Goal: Check status: Check status

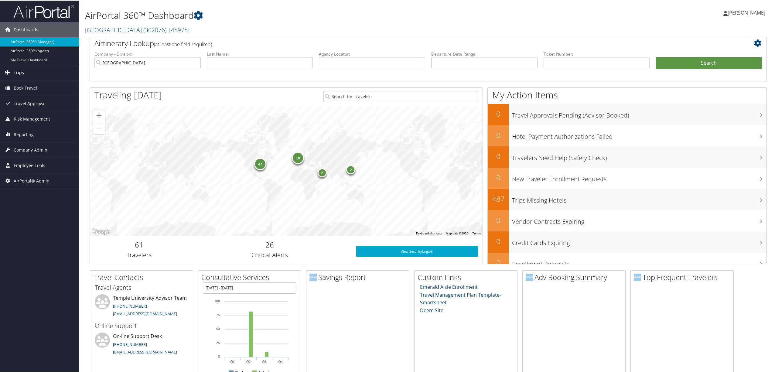
click at [25, 72] on link "Trips" at bounding box center [39, 71] width 79 height 15
click at [30, 85] on link "Airtinerary® Lookup" at bounding box center [39, 84] width 79 height 9
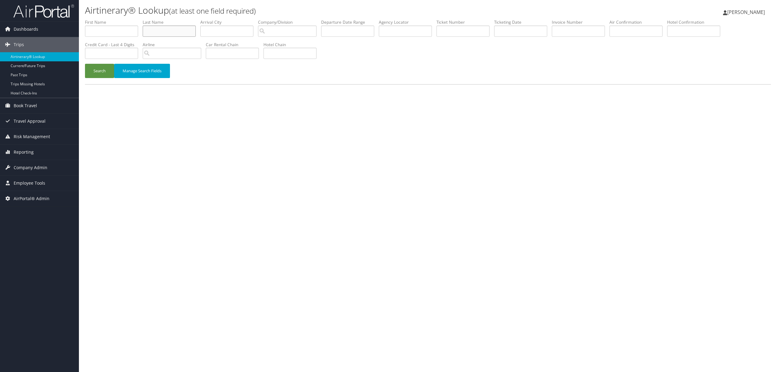
click at [155, 29] on input "text" at bounding box center [169, 31] width 53 height 11
type input "Plowman"
click at [312, 29] on input "search" at bounding box center [287, 31] width 59 height 11
click at [297, 44] on div "Heliqwest (301324)" at bounding box center [291, 42] width 57 height 6
type input "Heliqwest"
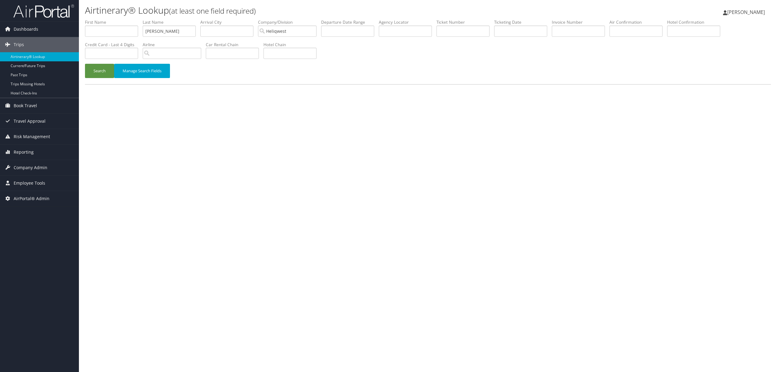
click at [365, 25] on label "Departure Date Range" at bounding box center [350, 22] width 58 height 6
click at [357, 32] on input "text" at bounding box center [347, 31] width 53 height 11
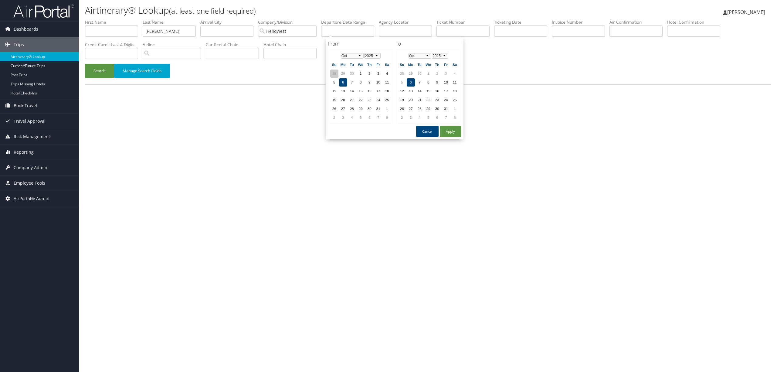
click at [333, 72] on td "28" at bounding box center [334, 74] width 8 height 8
click at [333, 105] on td "28" at bounding box center [334, 109] width 8 height 8
click at [448, 131] on button "Apply" at bounding box center [450, 131] width 21 height 11
type input "09/28/2025 - 10/06/2025"
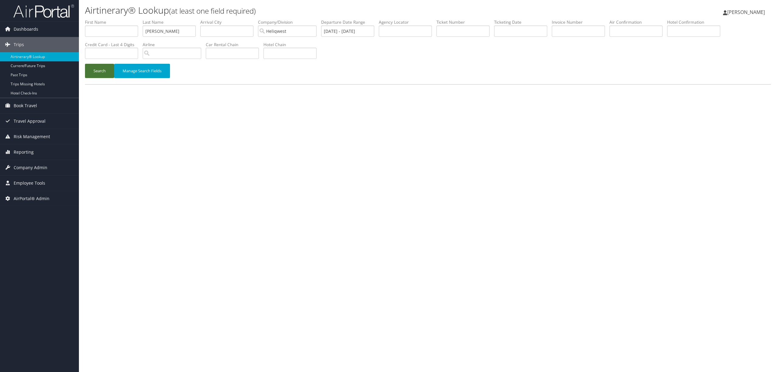
click at [98, 70] on button "Search" at bounding box center [99, 71] width 29 height 14
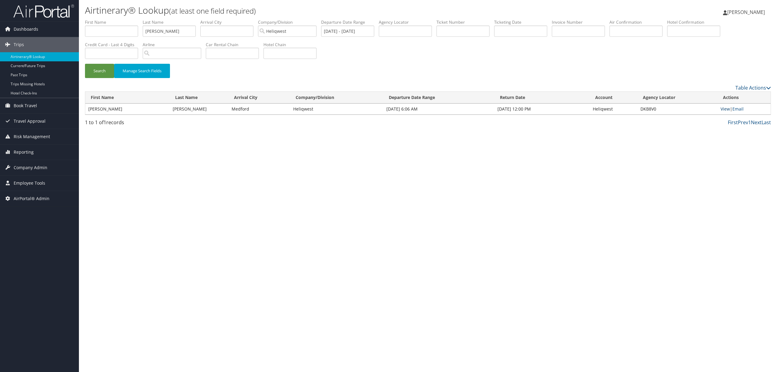
click at [722, 108] on link "View" at bounding box center [725, 109] width 9 height 6
